Goal: Information Seeking & Learning: Check status

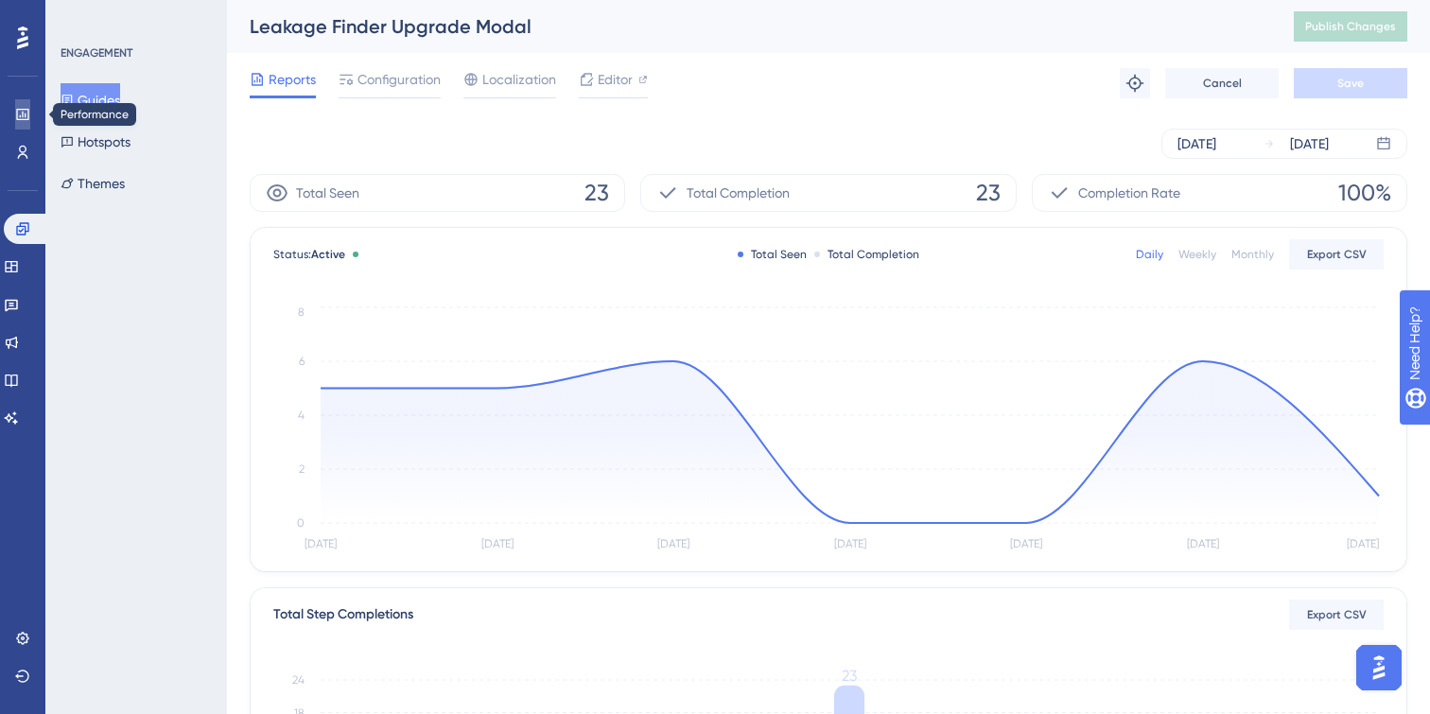
click at [30, 110] on link at bounding box center [22, 114] width 15 height 30
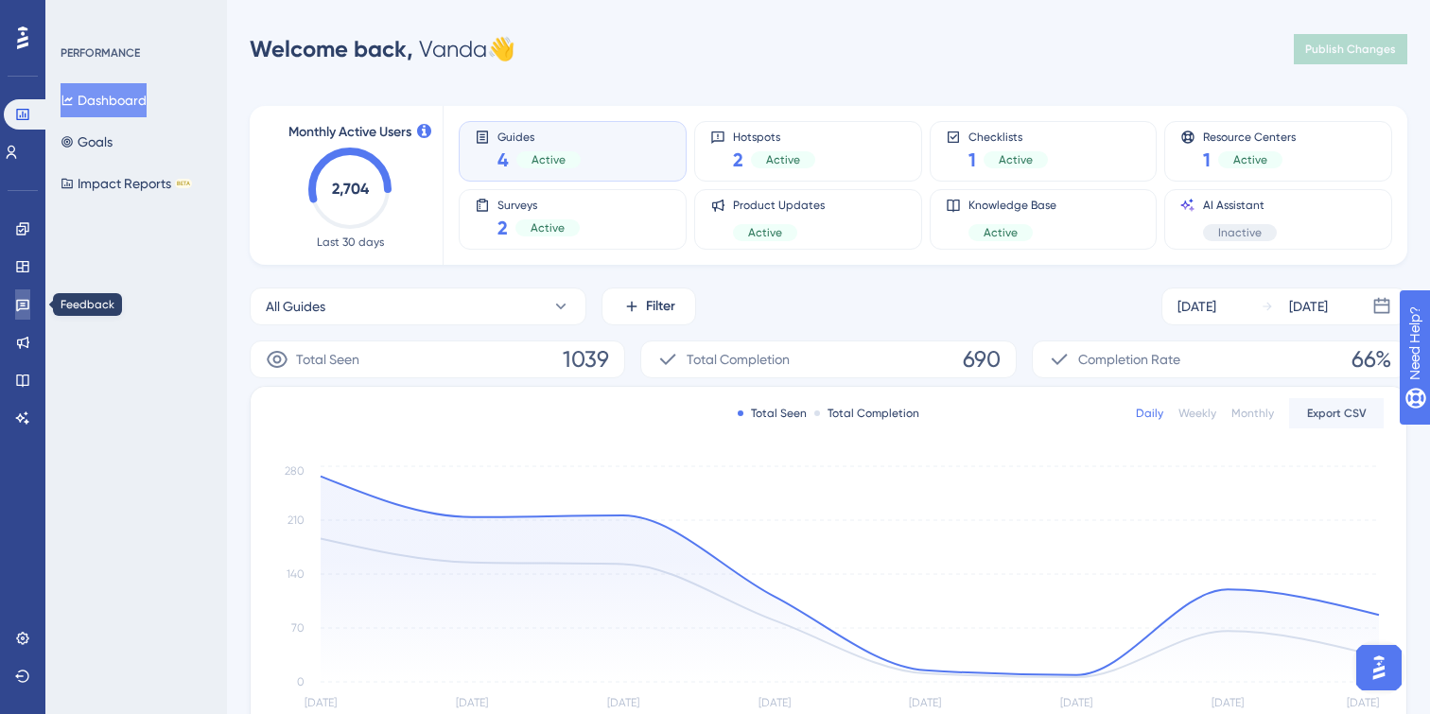
click at [24, 305] on icon at bounding box center [22, 306] width 13 height 12
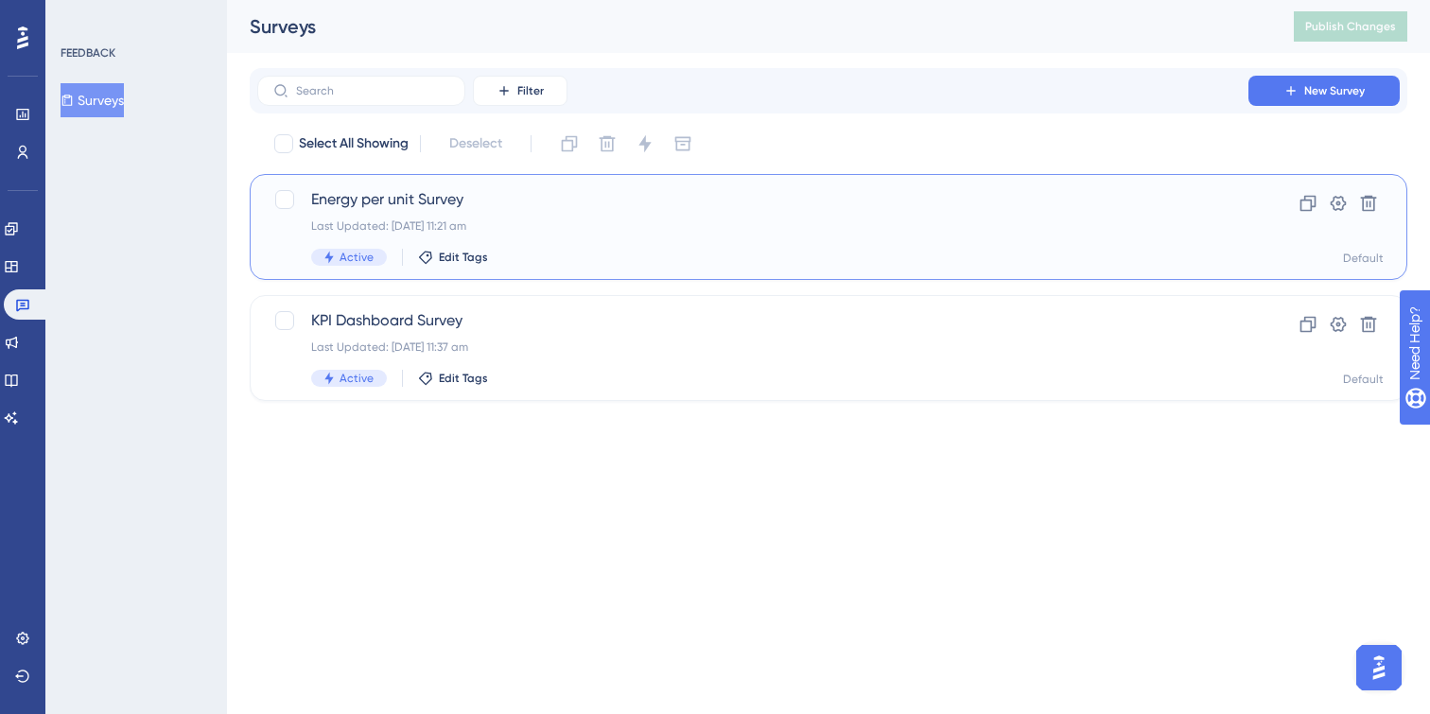
click at [633, 226] on div "Last Updated: [DATE] 11:21 am" at bounding box center [752, 225] width 883 height 15
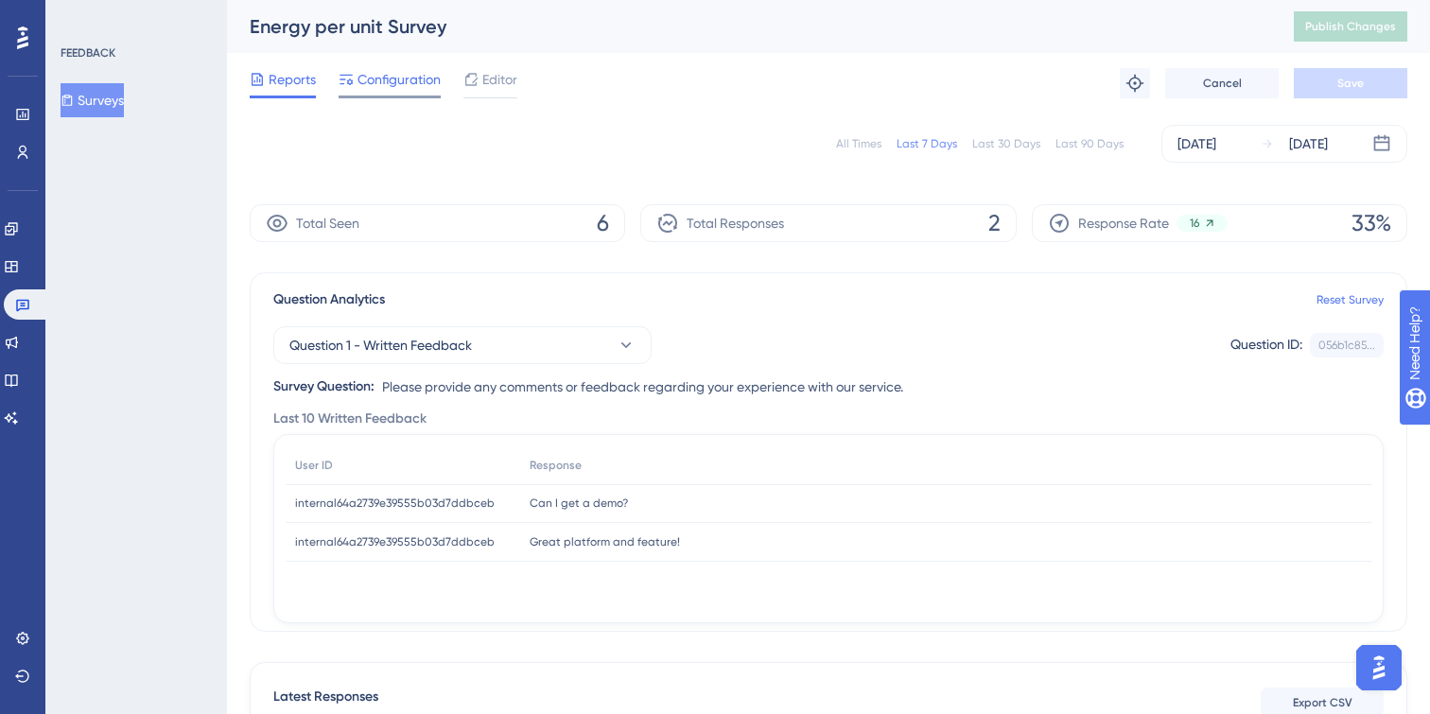
click at [382, 92] on div "Configuration" at bounding box center [389, 83] width 102 height 30
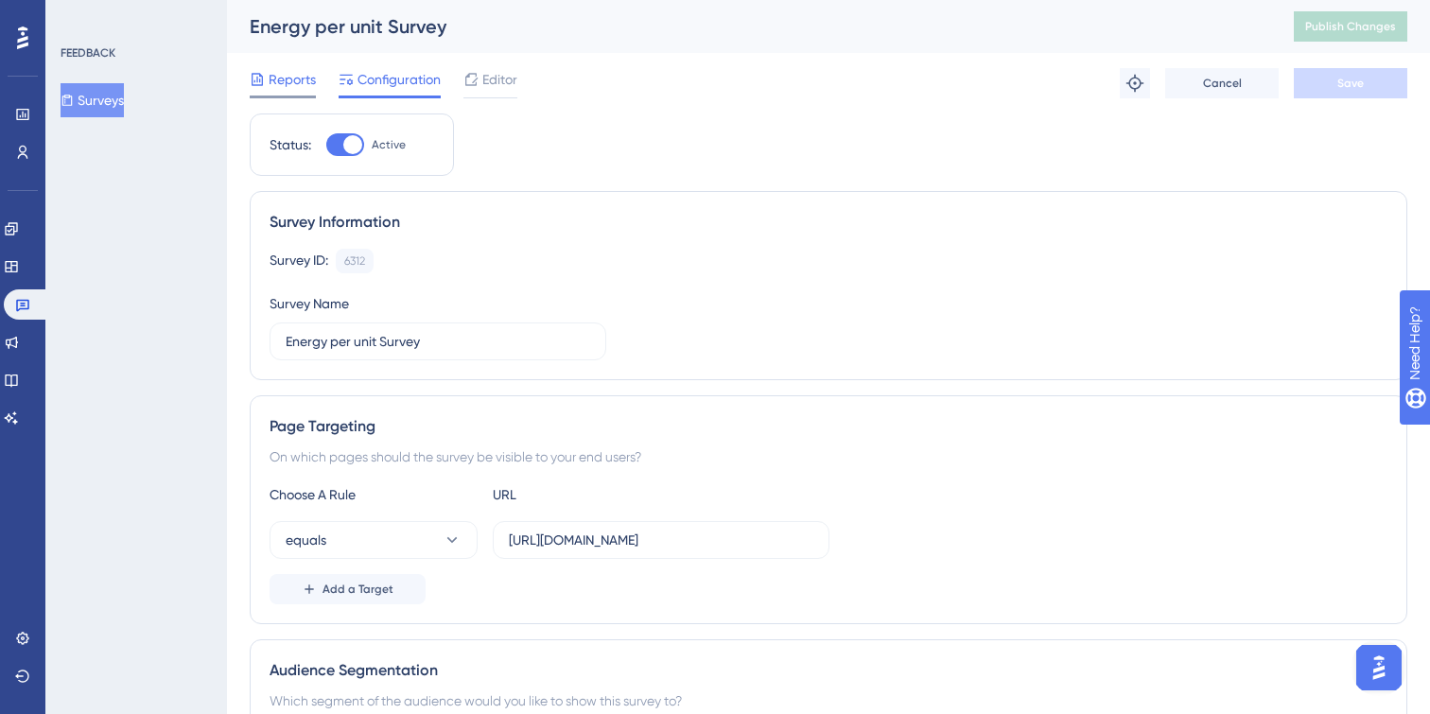
click at [282, 78] on span "Reports" at bounding box center [292, 79] width 47 height 23
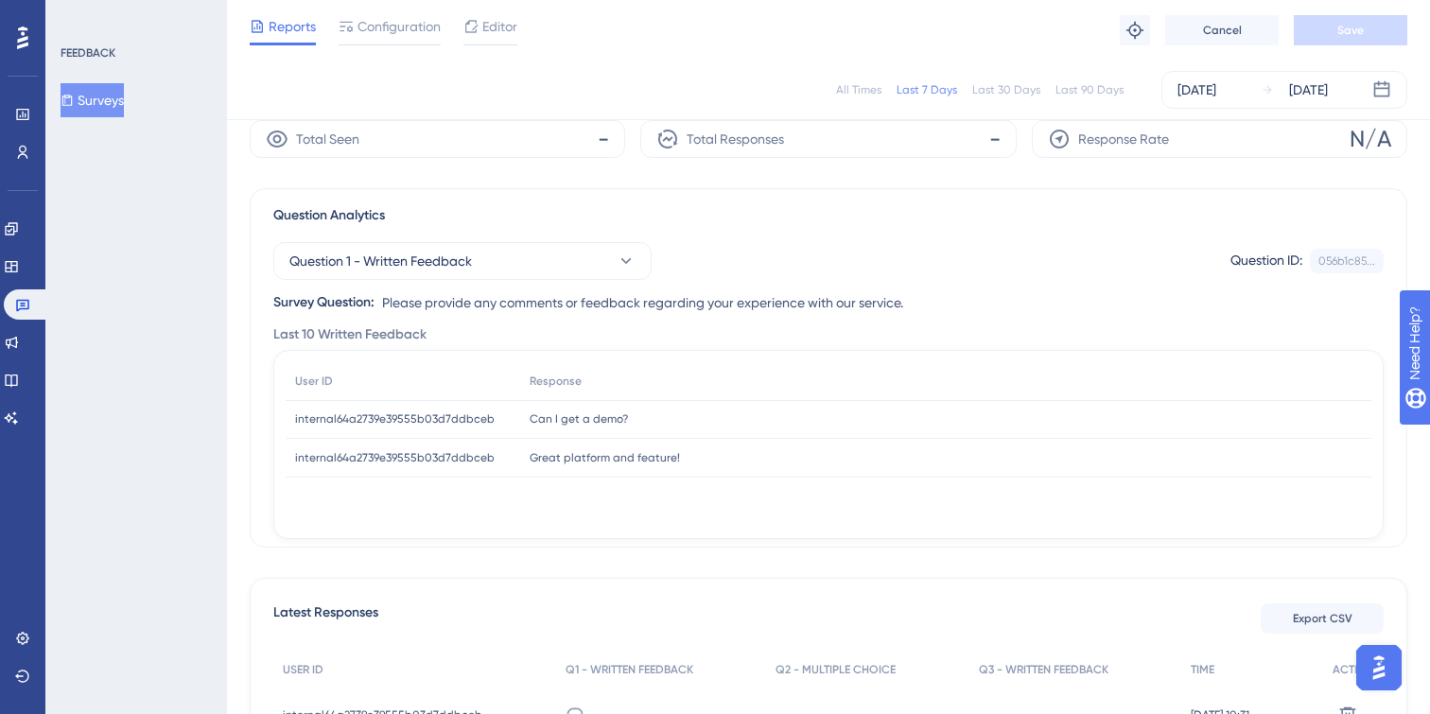
scroll to position [78, 0]
click at [615, 408] on div "Can I get a demo? Can I get a demo?" at bounding box center [945, 418] width 851 height 39
click at [615, 468] on div "Great platform and feature! Great platform and feature!" at bounding box center [945, 457] width 851 height 39
click at [621, 455] on span "Great platform and feature!" at bounding box center [604, 456] width 150 height 15
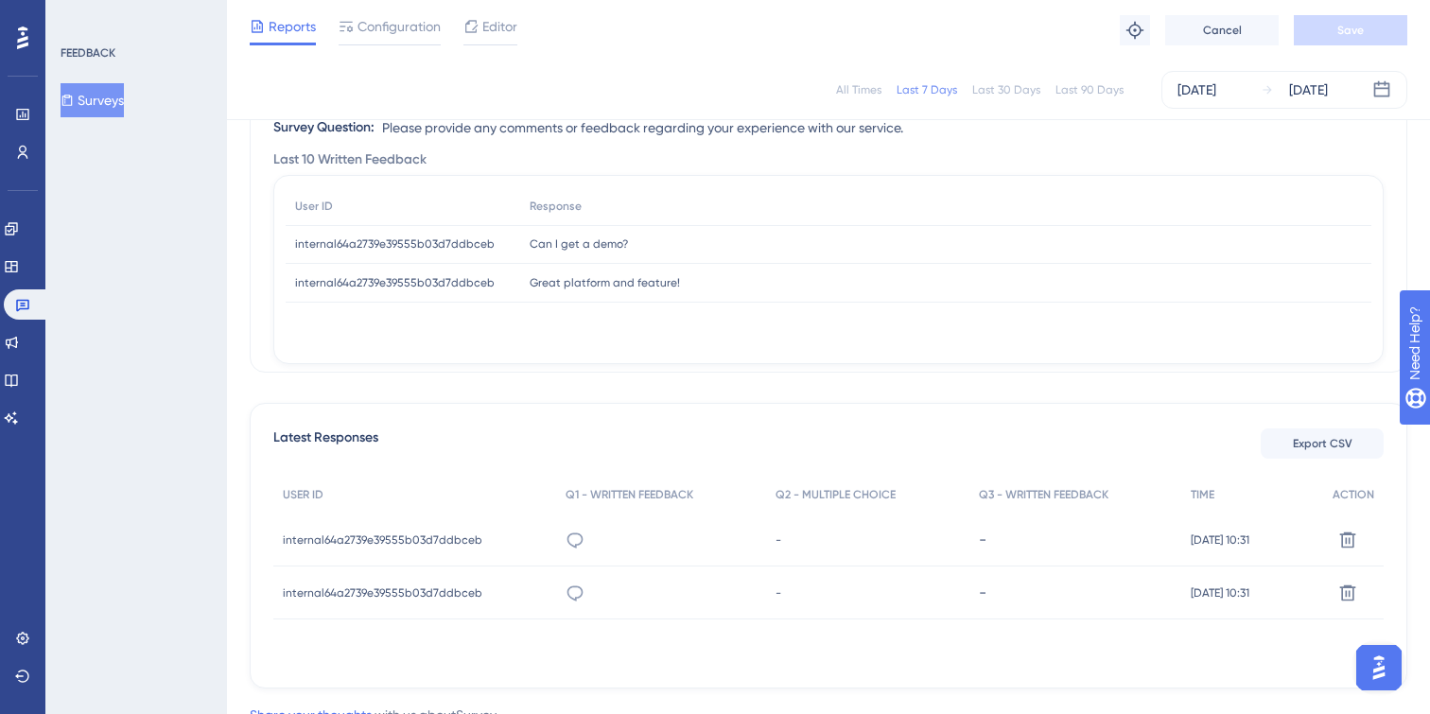
scroll to position [324, 0]
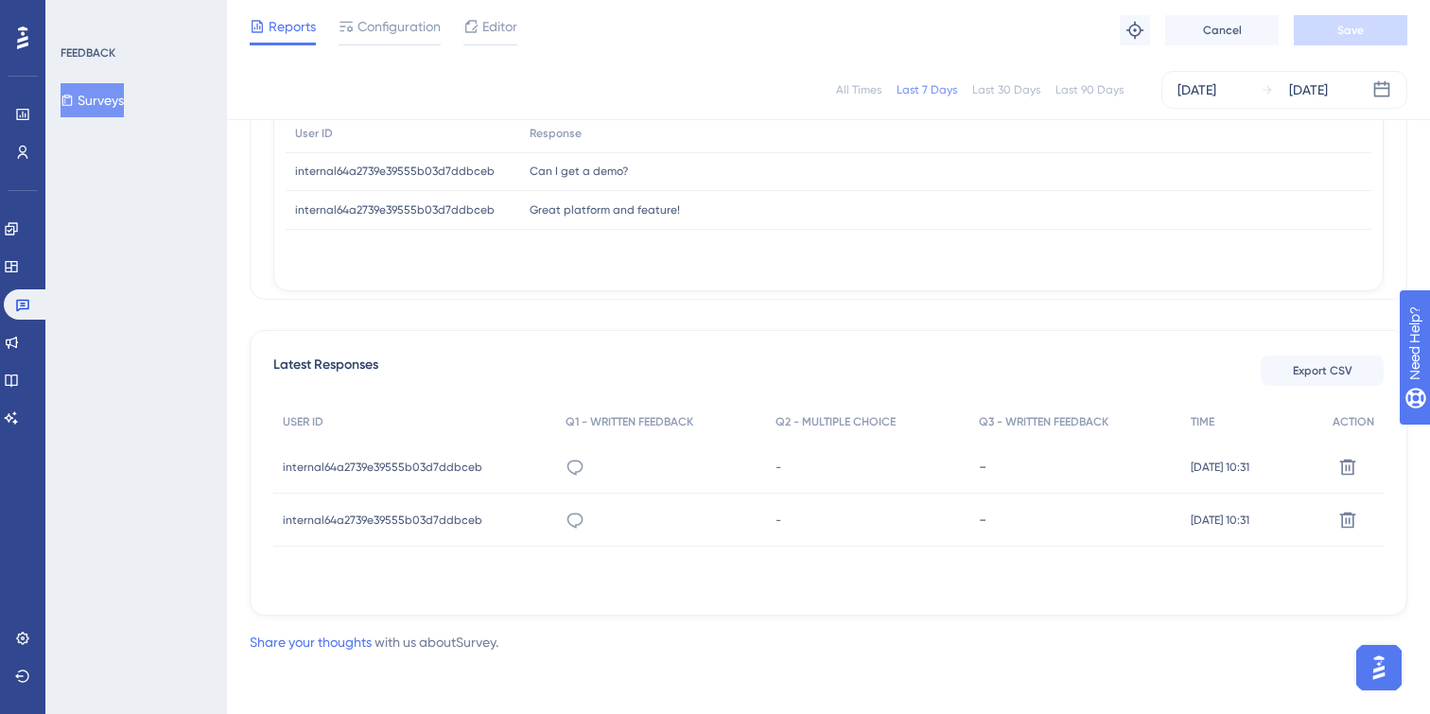
click at [1202, 473] on span "[DATE] 10:31" at bounding box center [1219, 466] width 59 height 15
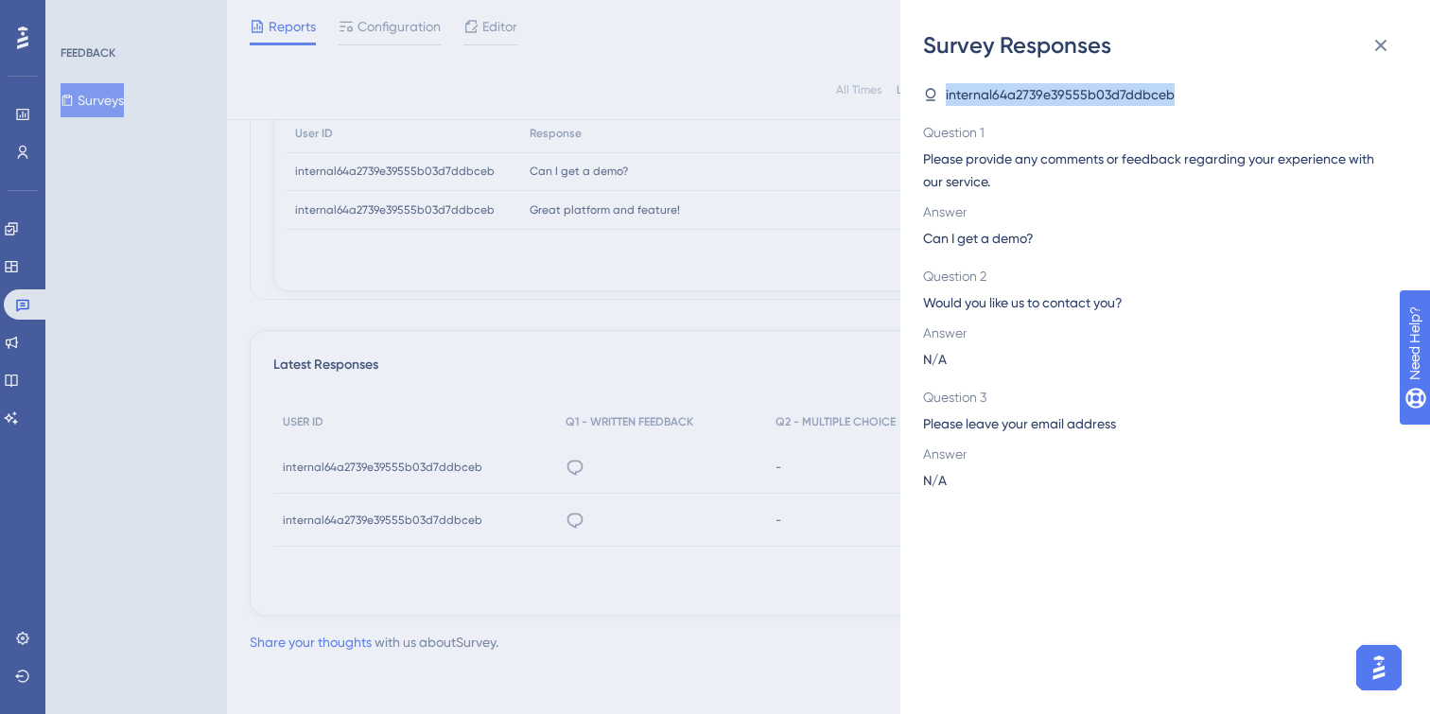
drag, startPoint x: 945, startPoint y: 89, endPoint x: 1203, endPoint y: 96, distance: 258.2
click at [1203, 96] on div "internal64a2739e39555b03d7ddbceb" at bounding box center [1157, 94] width 469 height 23
copy span "internal64a2739e39555b03d7ddbceb"
click at [808, 195] on div "Survey Responses internal64a2739e39555b03d7ddbceb Question 1 Please provide any…" at bounding box center [715, 357] width 1430 height 714
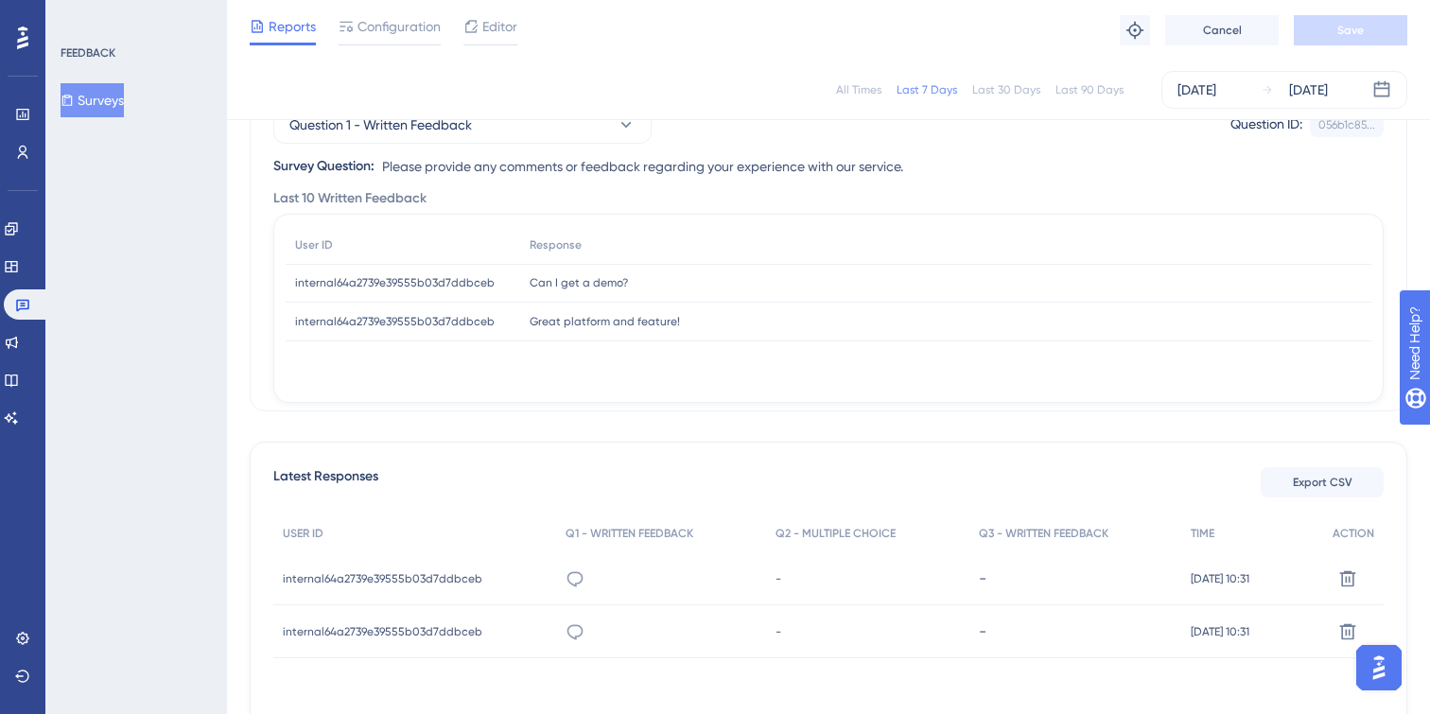
scroll to position [0, 0]
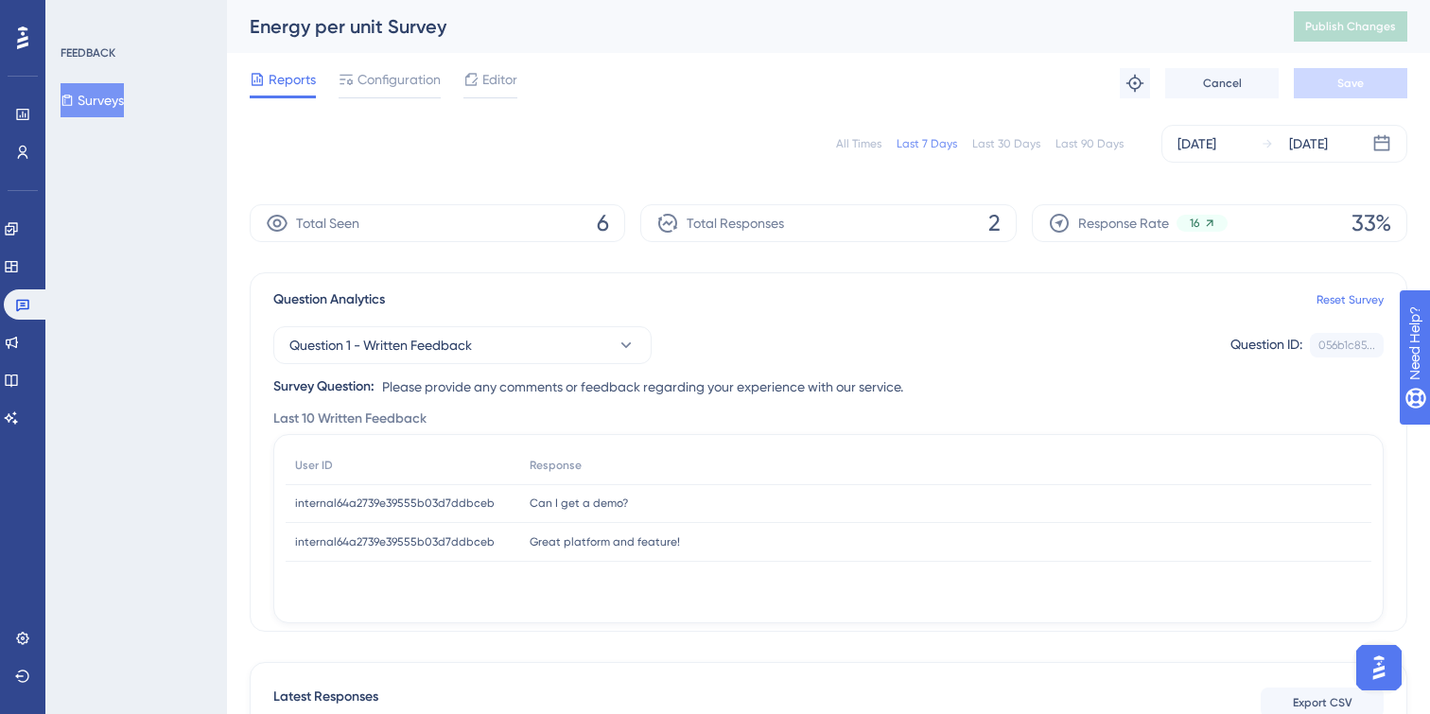
click at [670, 495] on div "Can I get a demo? Can I get a demo?" at bounding box center [945, 503] width 851 height 39
click at [1287, 338] on div "Question ID:" at bounding box center [1266, 345] width 72 height 25
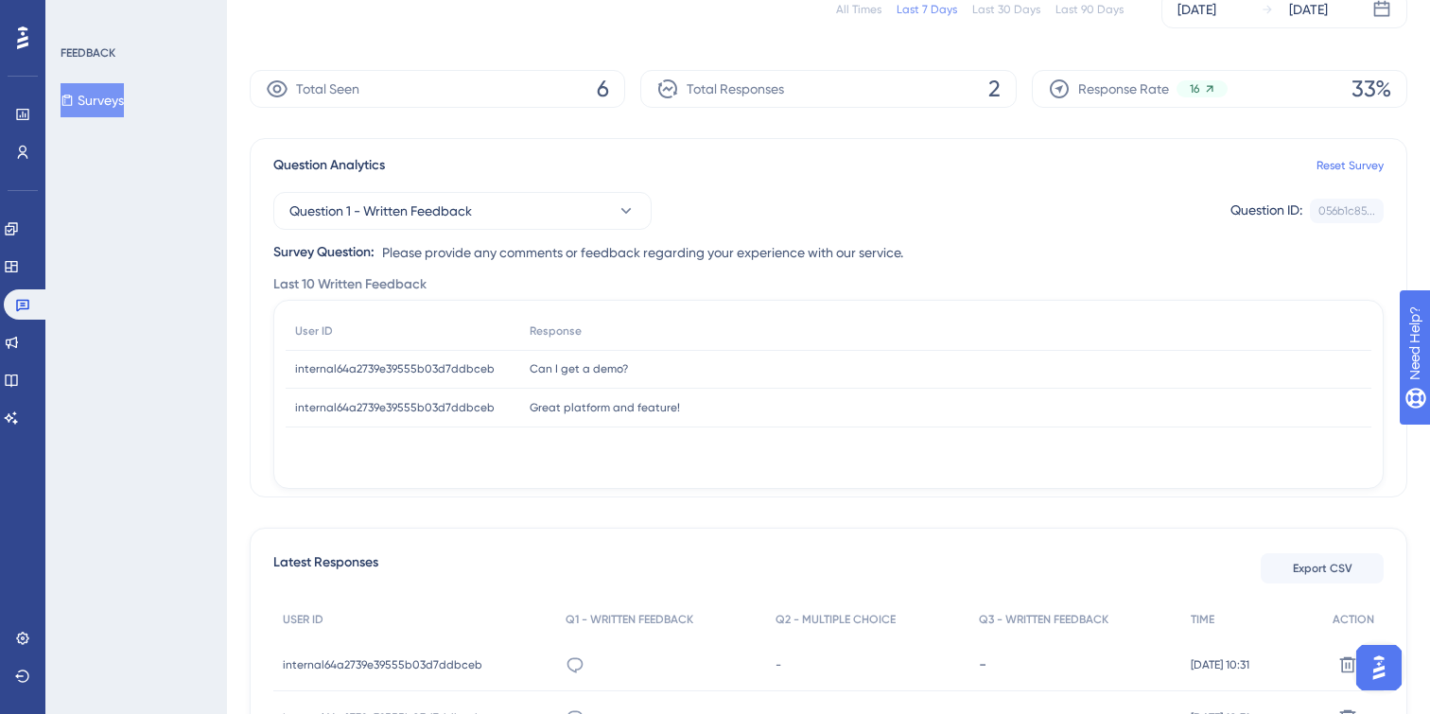
scroll to position [324, 0]
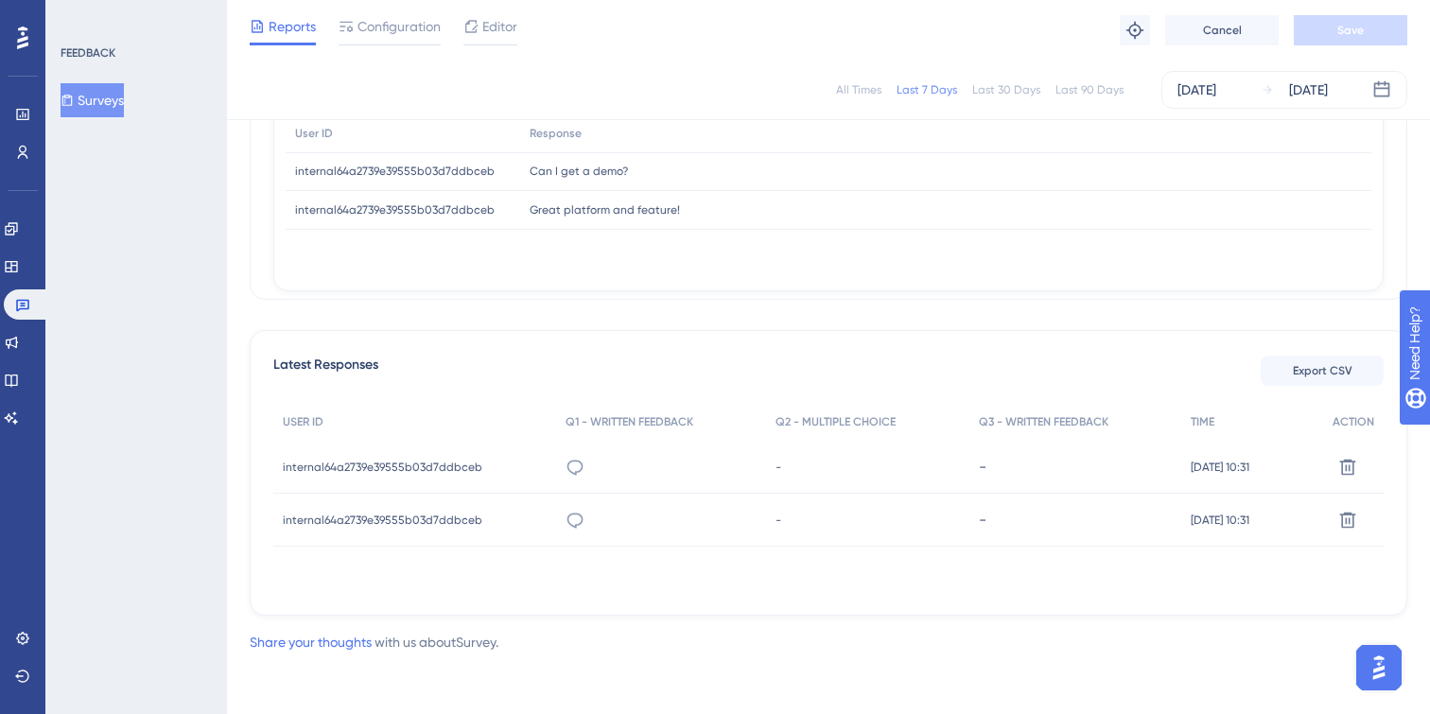
click at [1215, 459] on span "[DATE] 10:31" at bounding box center [1219, 466] width 59 height 15
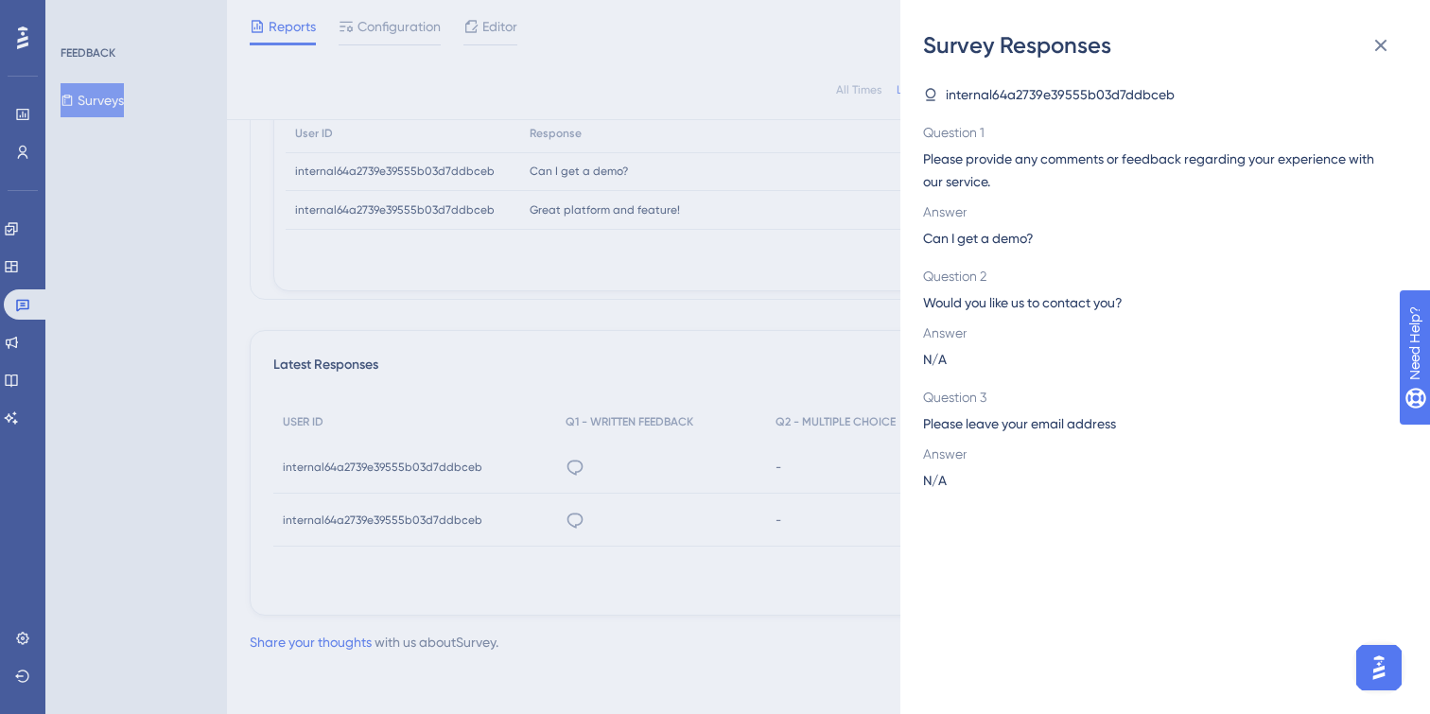
click at [1002, 88] on span "internal64a2739e39555b03d7ddbceb" at bounding box center [1059, 94] width 229 height 23
click at [1389, 49] on icon at bounding box center [1380, 45] width 23 height 23
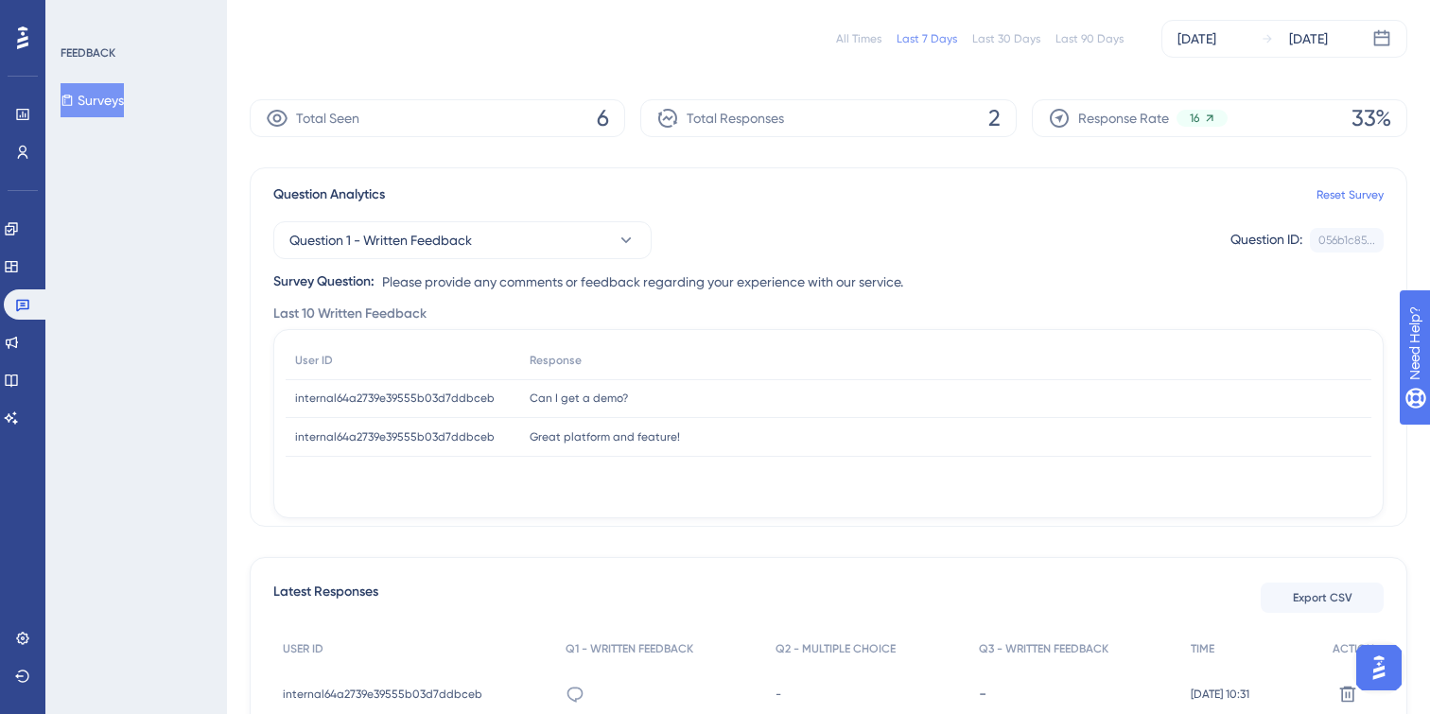
scroll to position [0, 0]
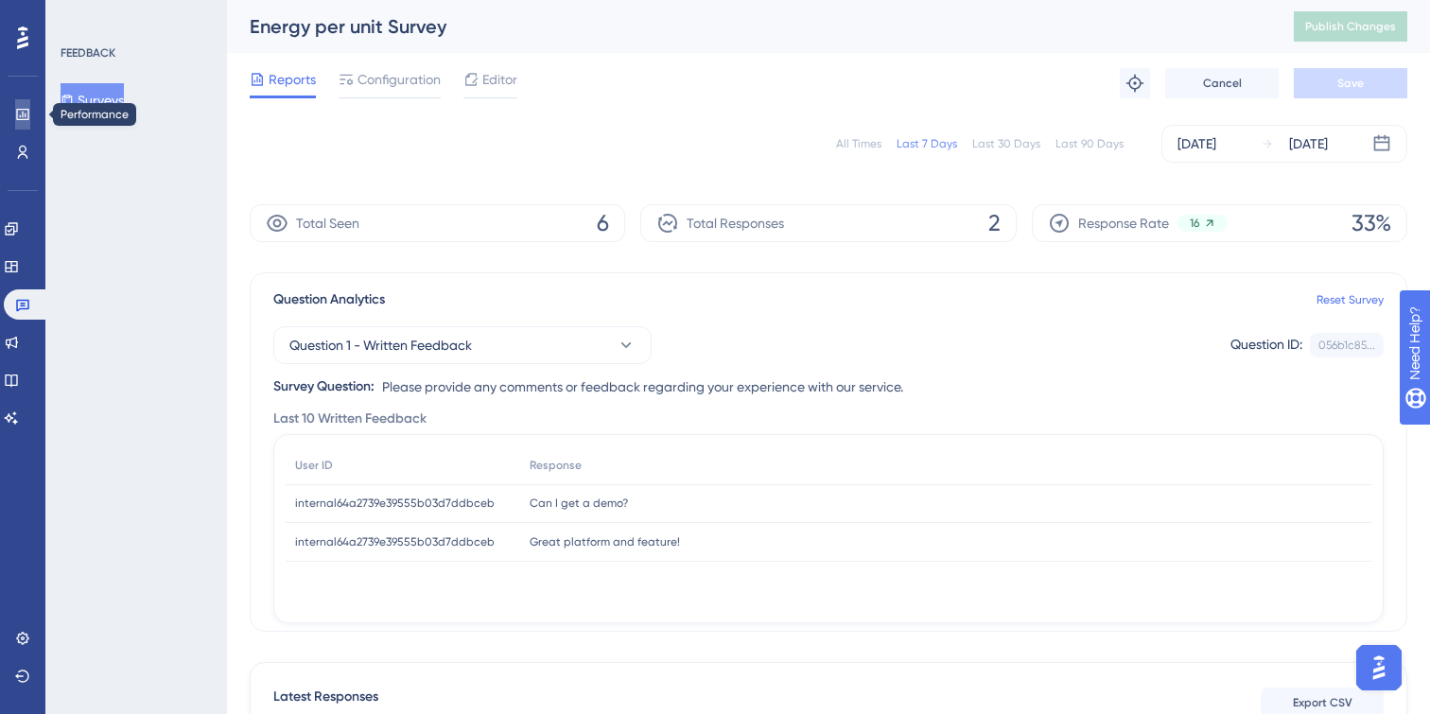
click at [15, 117] on link at bounding box center [22, 114] width 15 height 30
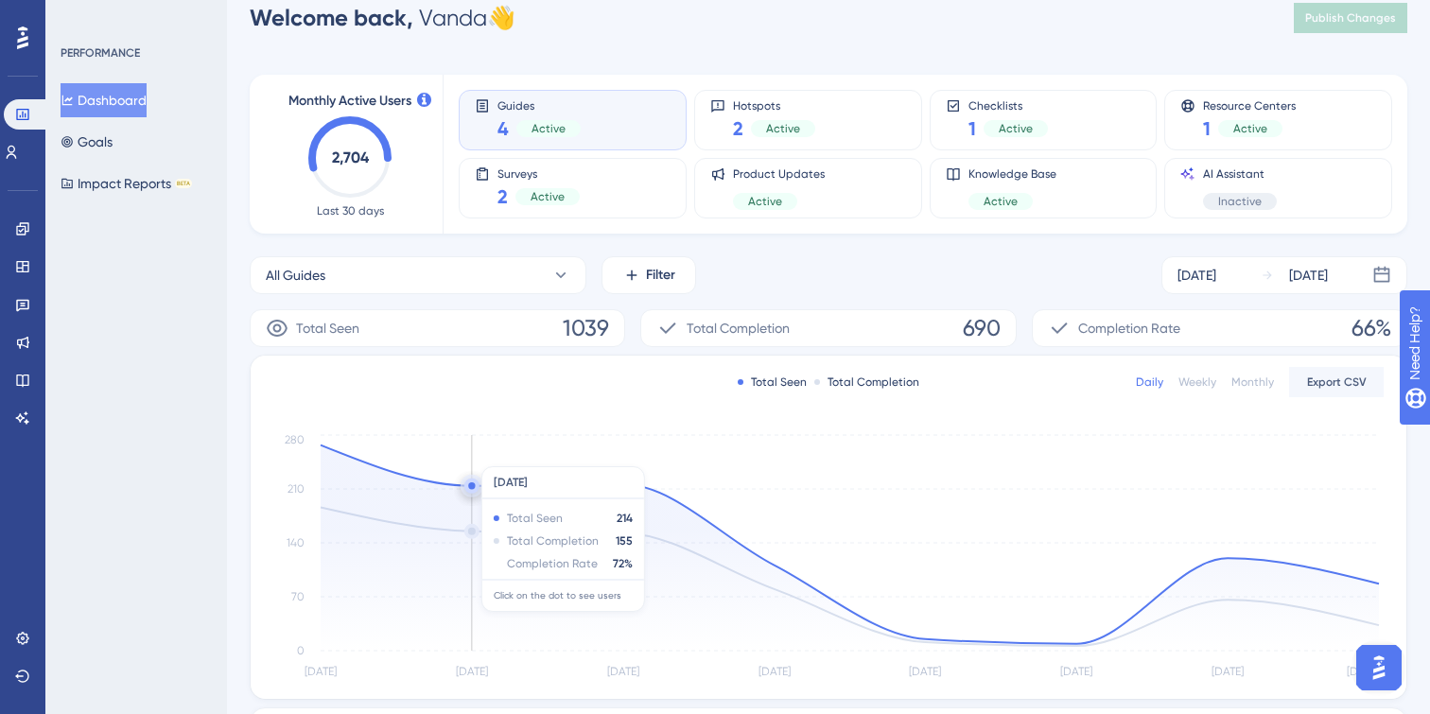
scroll to position [56, 0]
